Goal: Transaction & Acquisition: Purchase product/service

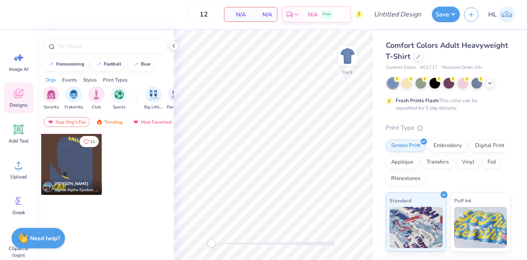
click at [491, 84] on icon at bounding box center [490, 83] width 7 height 7
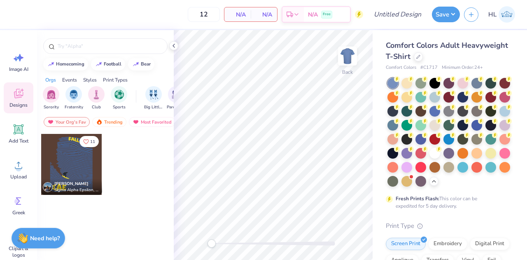
click at [421, 55] on icon at bounding box center [419, 57] width 4 height 4
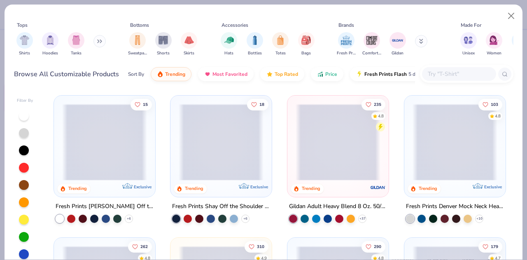
click at [349, 37] on img "filter for Fresh Prints" at bounding box center [346, 40] width 12 height 12
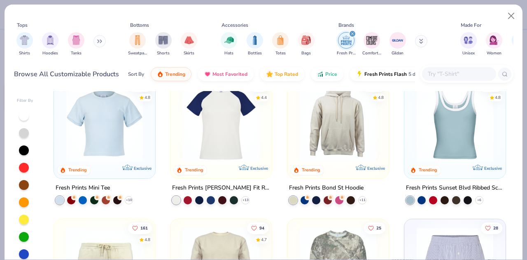
scroll to position [587, 0]
click at [348, 186] on div "Fresh Prints Bond St Hoodie" at bounding box center [326, 188] width 75 height 10
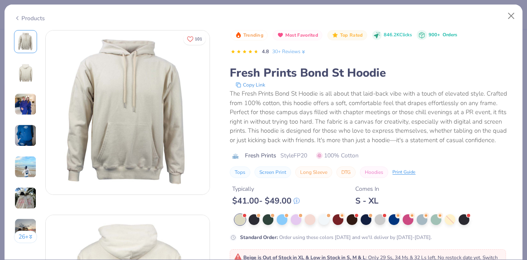
click at [28, 108] on img at bounding box center [25, 104] width 22 height 22
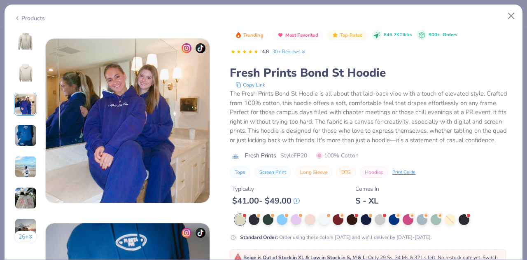
scroll to position [369, 0]
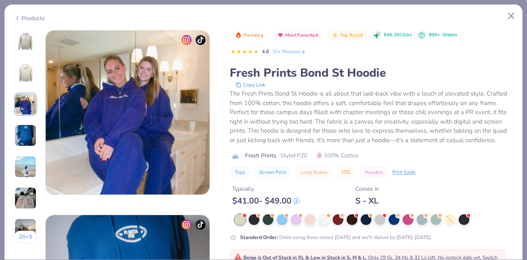
click at [26, 123] on div "26 +" at bounding box center [25, 139] width 23 height 219
click at [26, 130] on img at bounding box center [25, 135] width 22 height 22
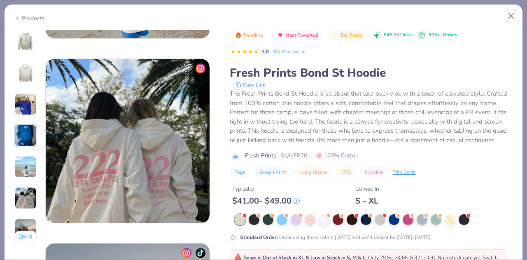
scroll to position [894, 0]
click at [154, 170] on img at bounding box center [128, 141] width 164 height 164
click at [26, 238] on button "26 +" at bounding box center [25, 237] width 23 height 12
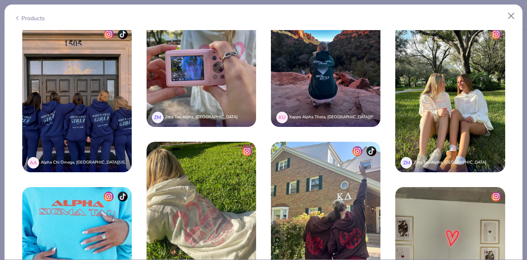
scroll to position [1670, 0]
